Goal: Obtain resource: Obtain resource

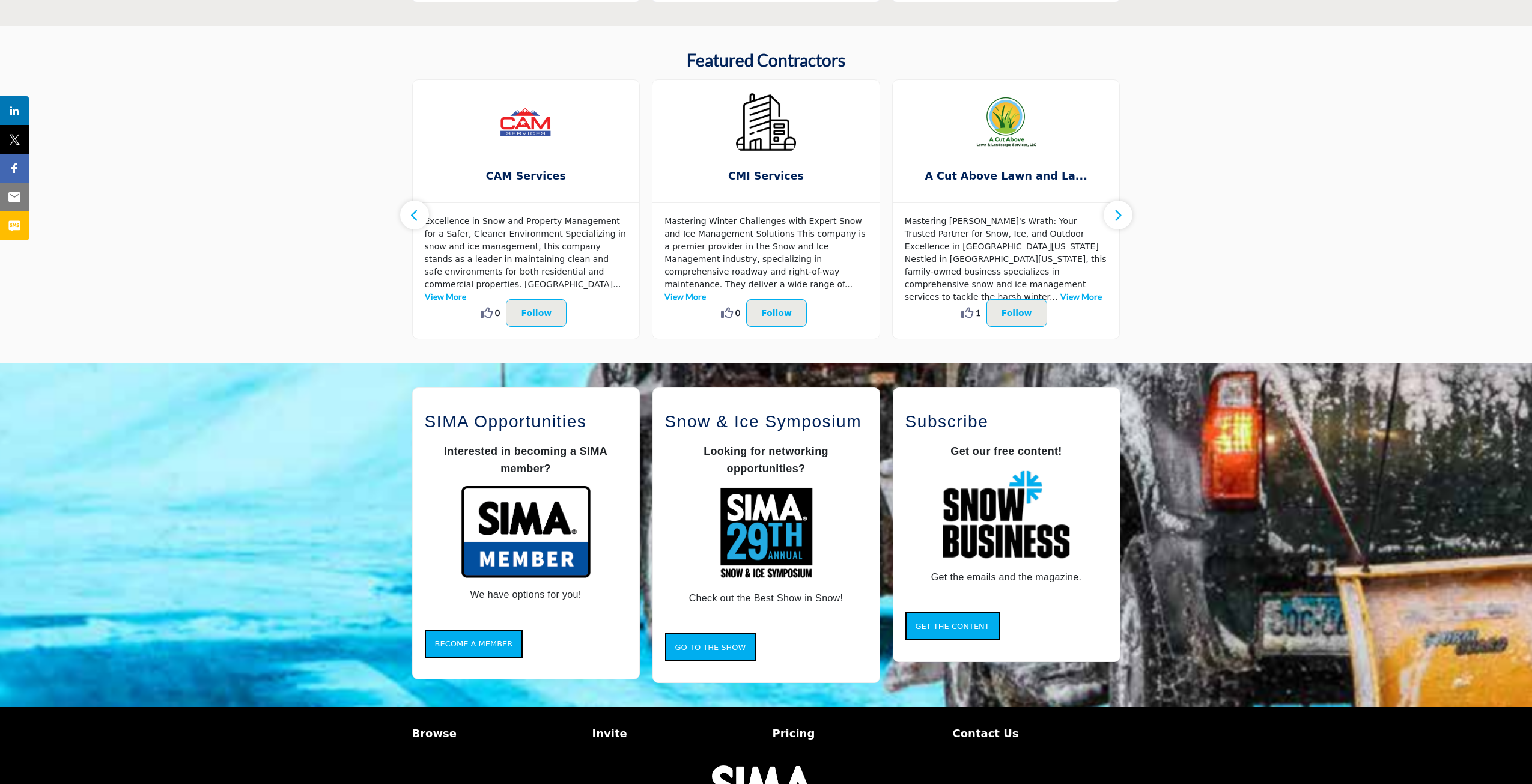
scroll to position [680, 0]
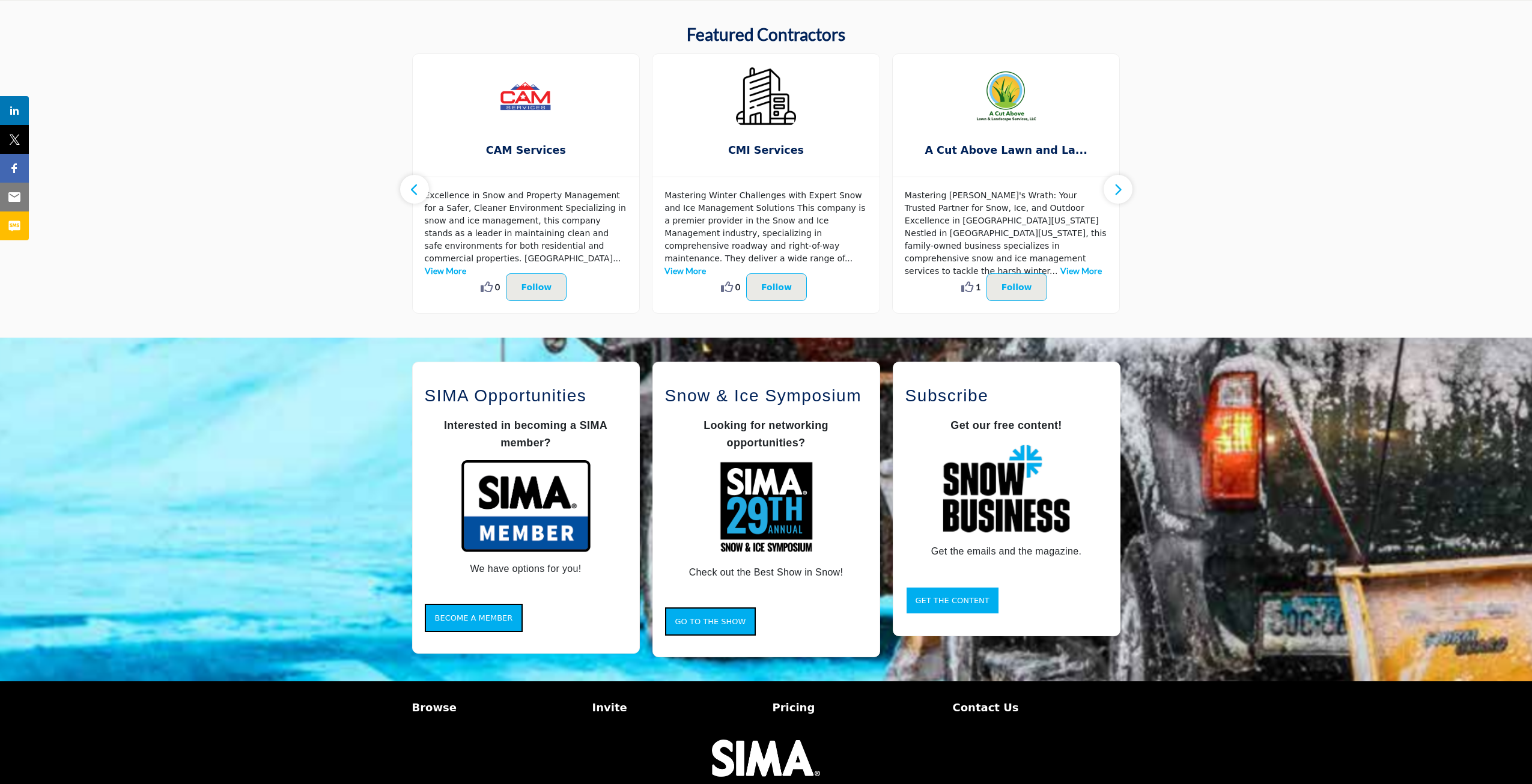
click at [960, 603] on span "Get the Content" at bounding box center [953, 601] width 74 height 9
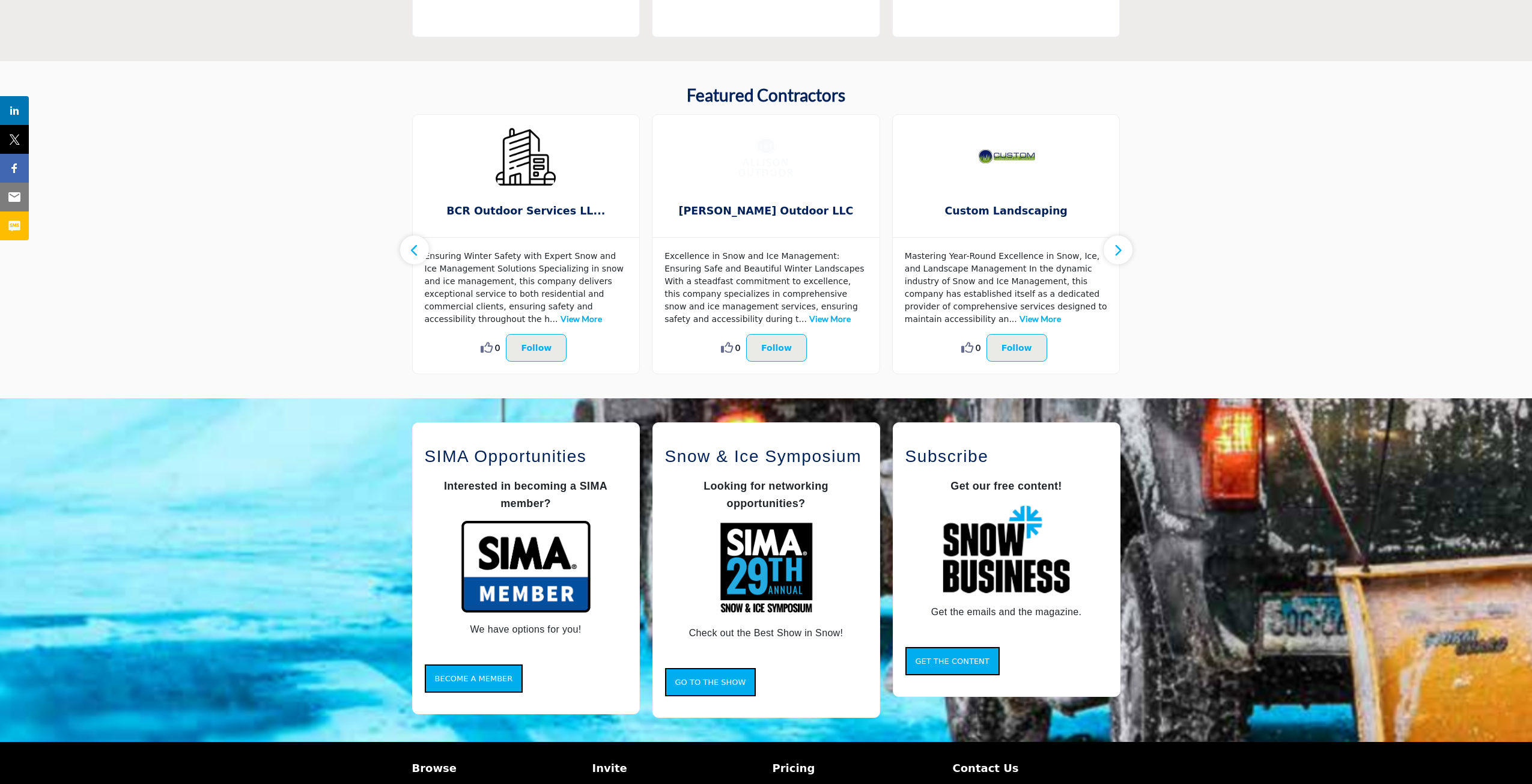
scroll to position [661, 0]
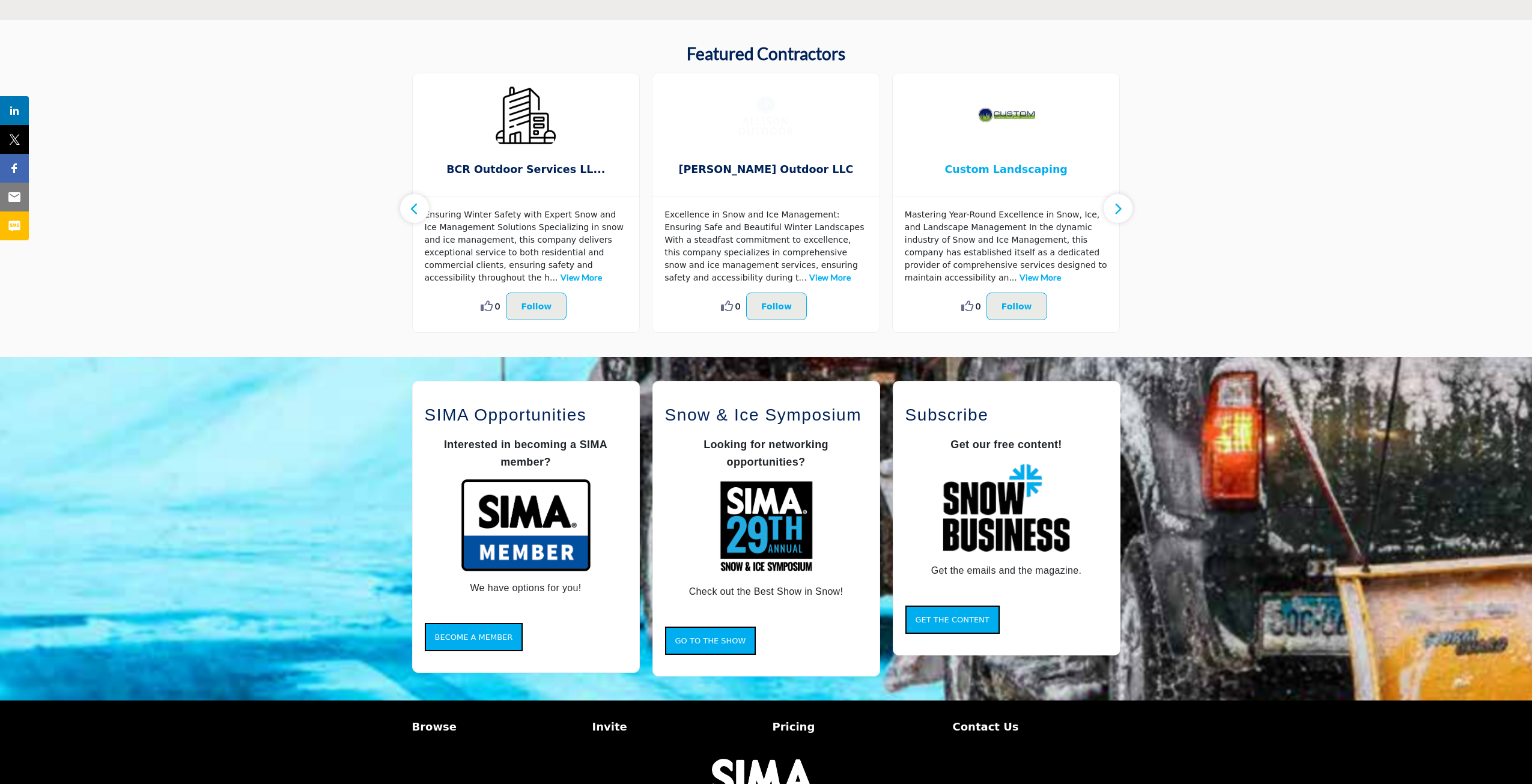
click at [973, 167] on span "Custom Landscaping" at bounding box center [1006, 169] width 191 height 16
